Goal: Information Seeking & Learning: Find specific fact

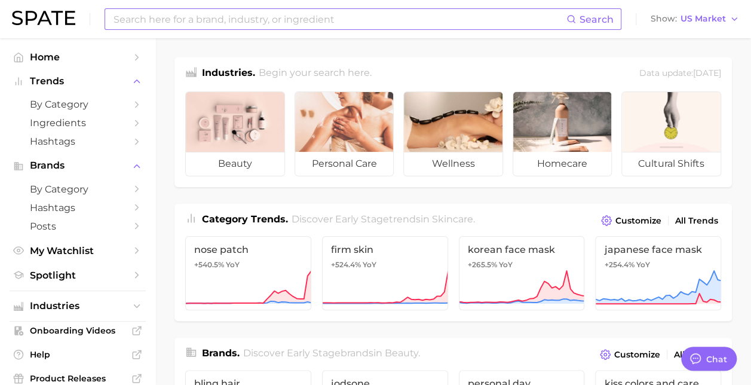
click at [209, 22] on input at bounding box center [339, 19] width 454 height 20
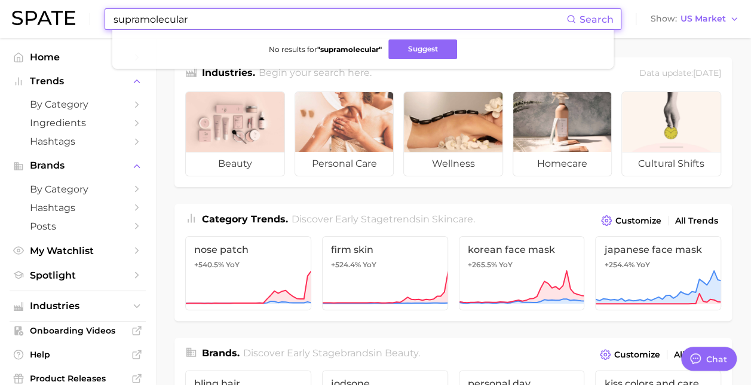
click at [140, 20] on input "supramolecular" at bounding box center [339, 19] width 454 height 20
click at [226, 19] on input "supra molecular" at bounding box center [339, 19] width 454 height 20
click at [145, 20] on input "supra molecule" at bounding box center [339, 19] width 454 height 20
click at [209, 21] on input "supramolecule" at bounding box center [339, 19] width 454 height 20
type input "supramolecular"
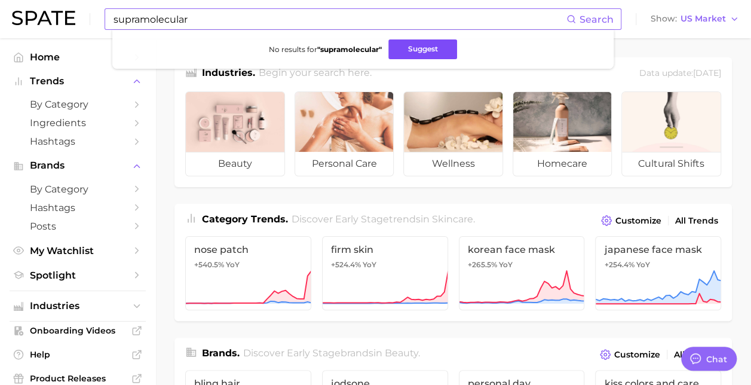
click at [425, 44] on button "Suggest" at bounding box center [422, 49] width 69 height 20
